Goal: Book appointment/travel/reservation

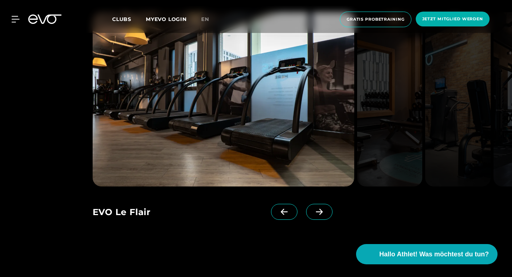
scroll to position [613, 0]
click at [332, 209] on span at bounding box center [319, 212] width 26 height 16
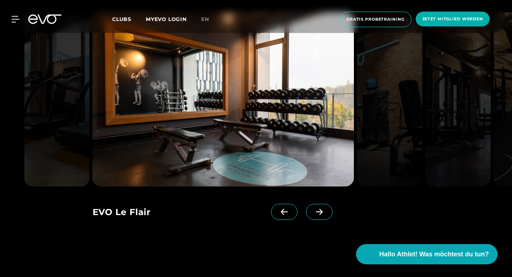
click at [324, 213] on icon at bounding box center [319, 211] width 13 height 7
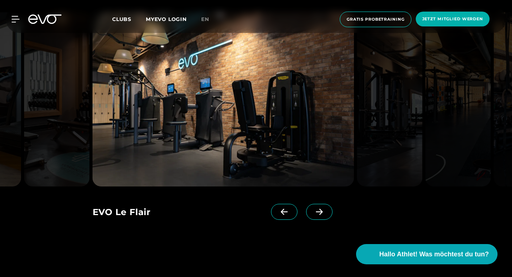
click at [324, 213] on icon at bounding box center [319, 211] width 13 height 7
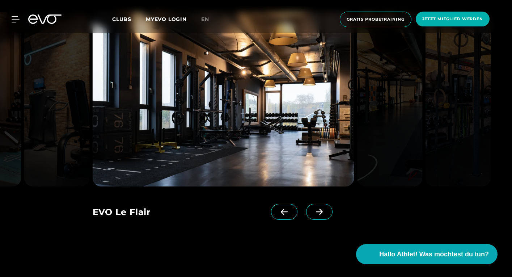
click at [324, 213] on icon at bounding box center [319, 211] width 13 height 7
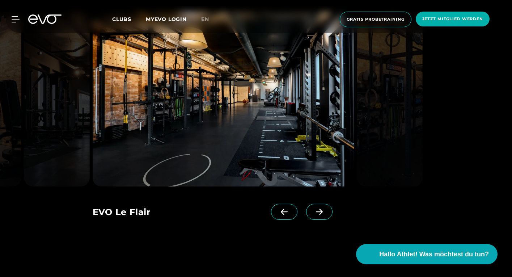
click at [325, 213] on icon at bounding box center [319, 211] width 13 height 7
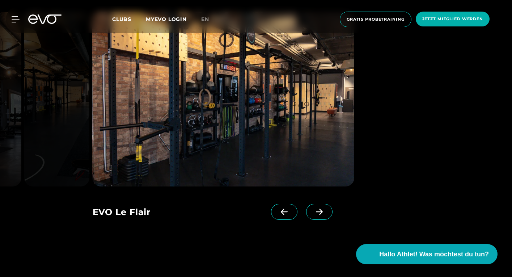
click at [325, 213] on icon at bounding box center [319, 211] width 13 height 7
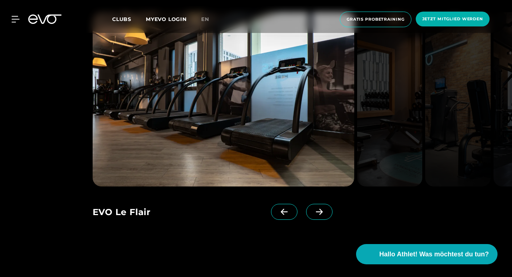
click at [325, 213] on icon at bounding box center [319, 211] width 13 height 7
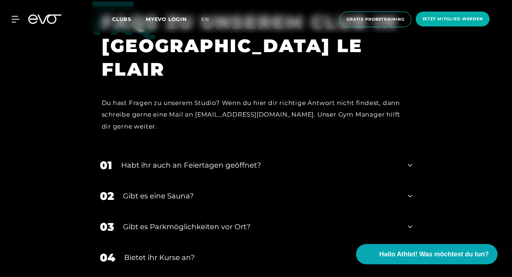
scroll to position [2091, 0]
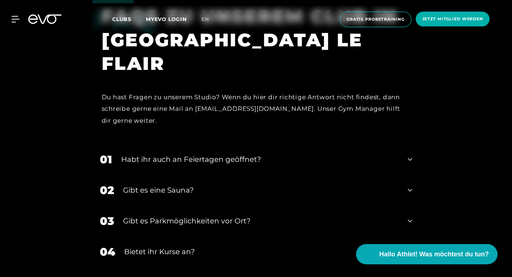
click at [346, 158] on div "01 Habt ihr auch an Feiertagen geöffnet?" at bounding box center [256, 159] width 327 height 31
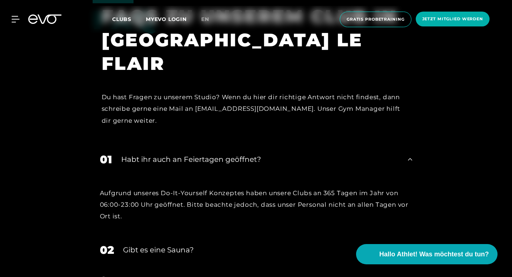
scroll to position [2106, 0]
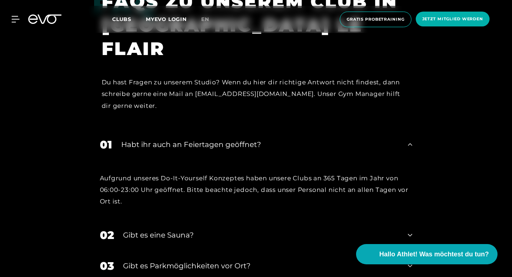
click at [336, 199] on div "Aufgrund unseres Do-It-Yourself Konzeptes haben unsere Clubs an 365 Tagen im Ja…" at bounding box center [256, 190] width 327 height 60
click at [341, 220] on div "02 Gibt es eine Sauna?" at bounding box center [256, 235] width 327 height 31
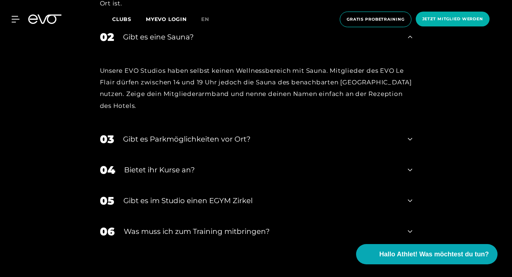
scroll to position [2304, 0]
click at [296, 124] on div "03 Gibt es Parkmöglichkeiten vor Ort?" at bounding box center [256, 139] width 327 height 31
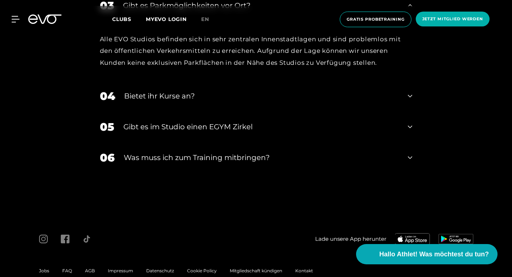
scroll to position [2437, 0]
click at [378, 26] on span "Gratis Probetraining" at bounding box center [376, 20] width 72 height 16
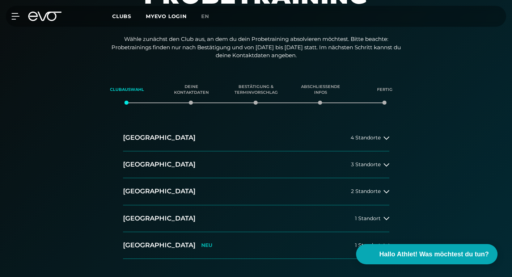
scroll to position [129, 0]
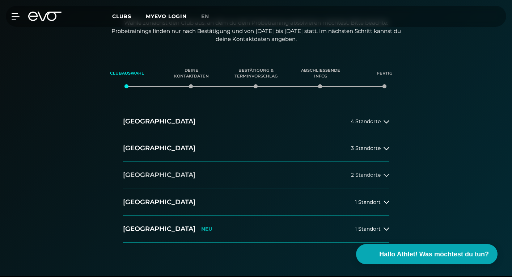
click at [280, 164] on button "[GEOGRAPHIC_DATA] 2 Standorte" at bounding box center [256, 175] width 266 height 27
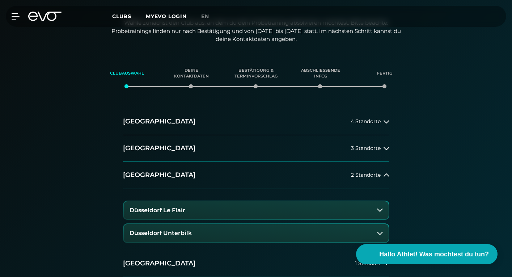
click at [271, 201] on button "Düsseldorf Le Flair" at bounding box center [256, 210] width 265 height 18
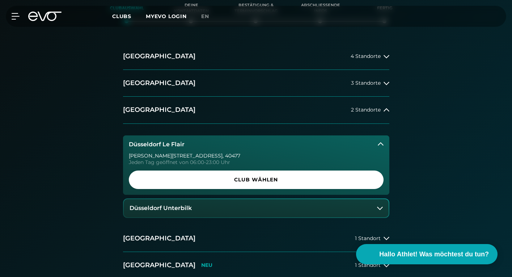
scroll to position [194, 0]
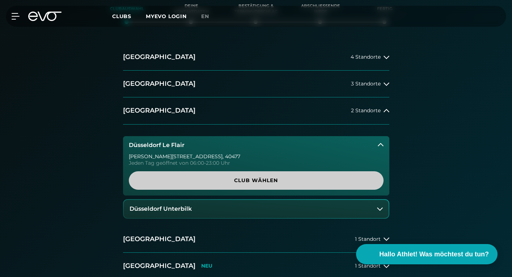
click at [261, 171] on span "Club wählen" at bounding box center [256, 180] width 255 height 18
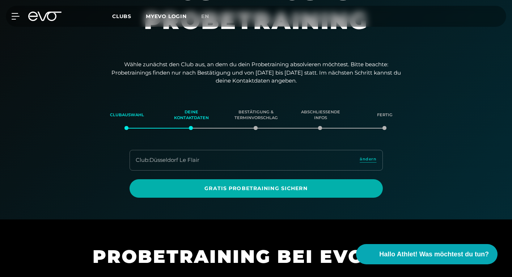
scroll to position [0, 0]
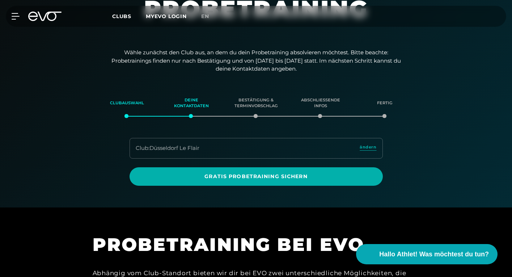
click at [214, 146] on div "Club : Düsseldorf Le Flair ändern" at bounding box center [255, 148] width 253 height 21
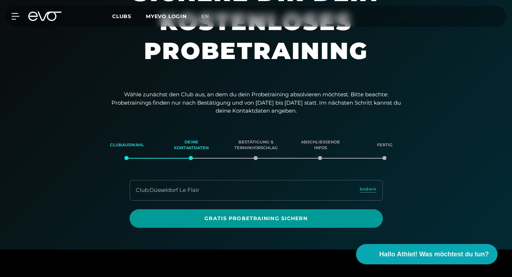
click at [228, 218] on span "Gratis Probetraining sichern" at bounding box center [256, 218] width 236 height 8
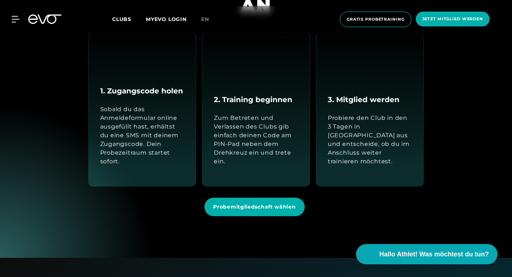
scroll to position [733, 0]
